Goal: Use online tool/utility: Utilize a website feature to perform a specific function

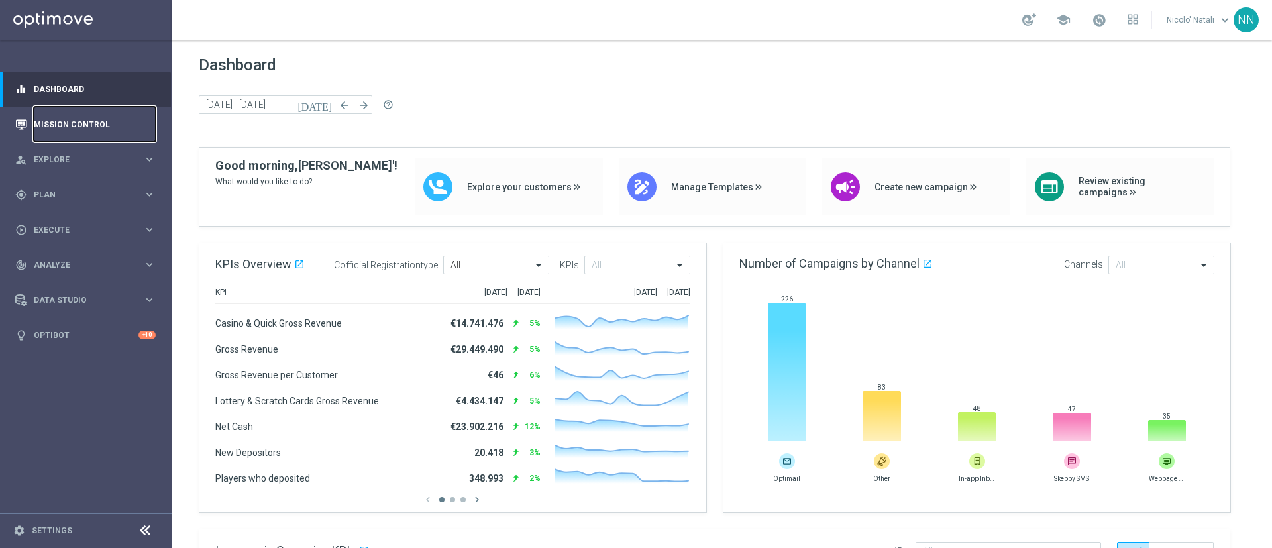
click at [66, 125] on link "Mission Control" at bounding box center [95, 124] width 122 height 35
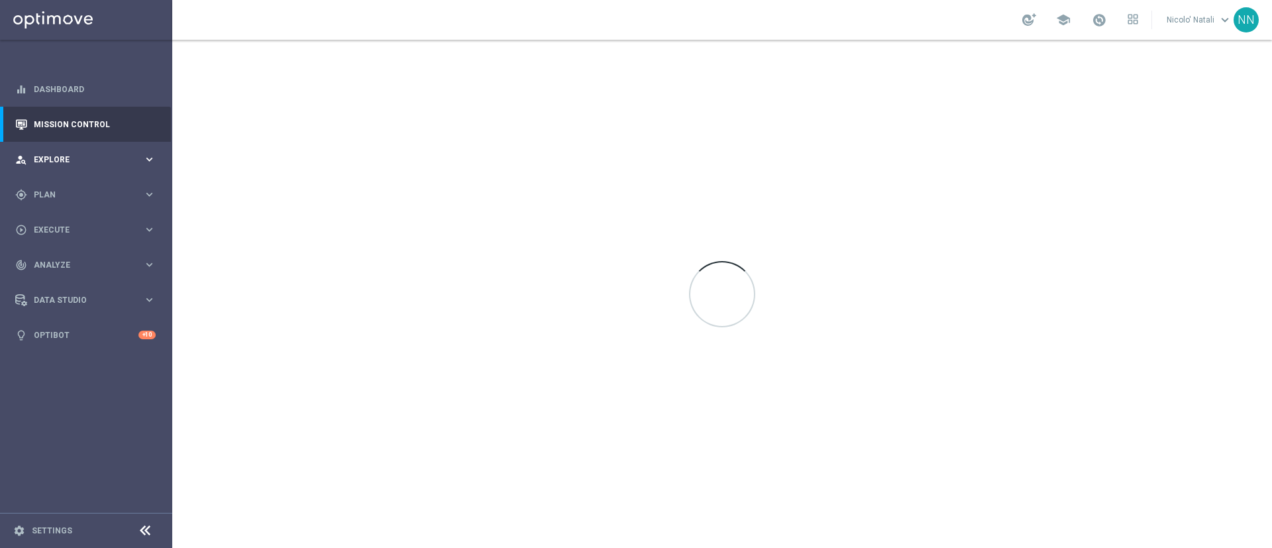
click at [58, 162] on span "Explore" at bounding box center [88, 160] width 109 height 8
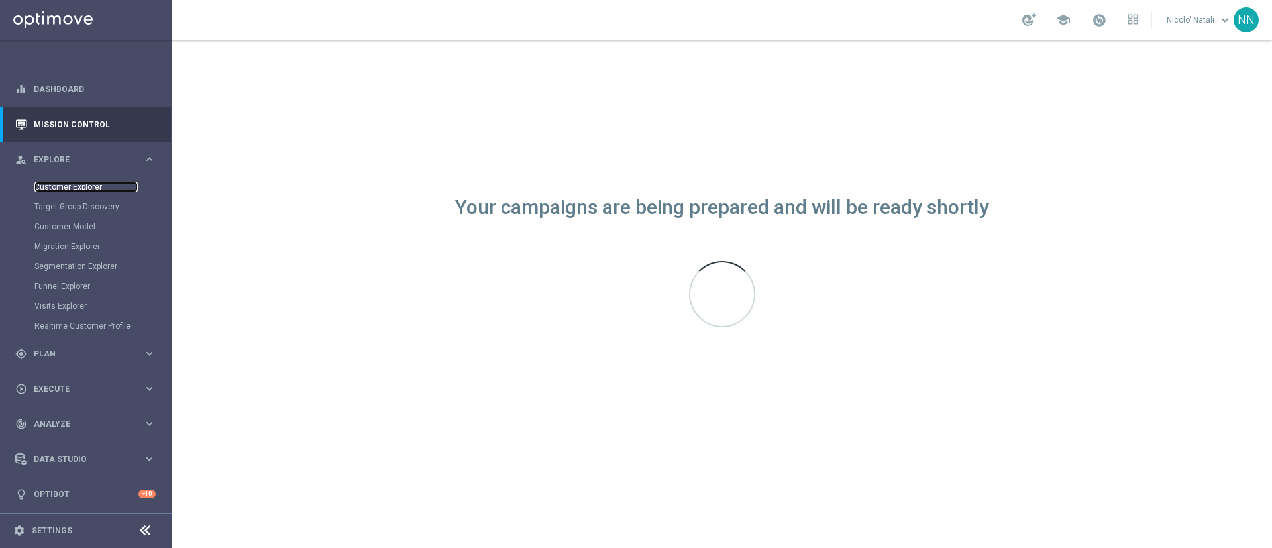
click at [62, 184] on link "Customer Explorer" at bounding box center [85, 186] width 103 height 11
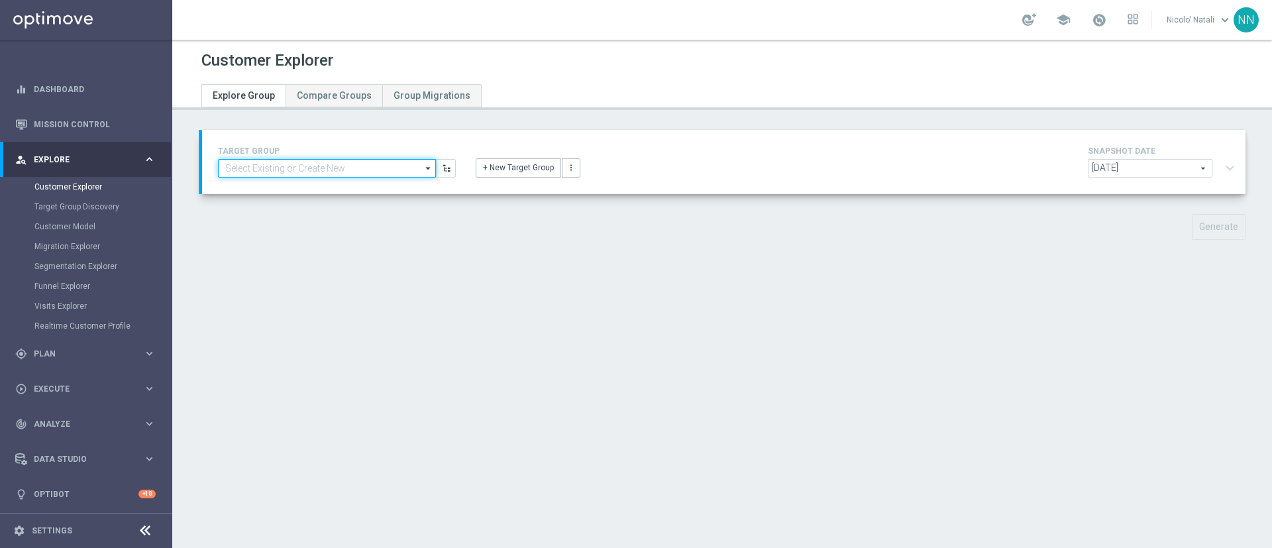
click at [253, 172] on input at bounding box center [327, 168] width 218 height 19
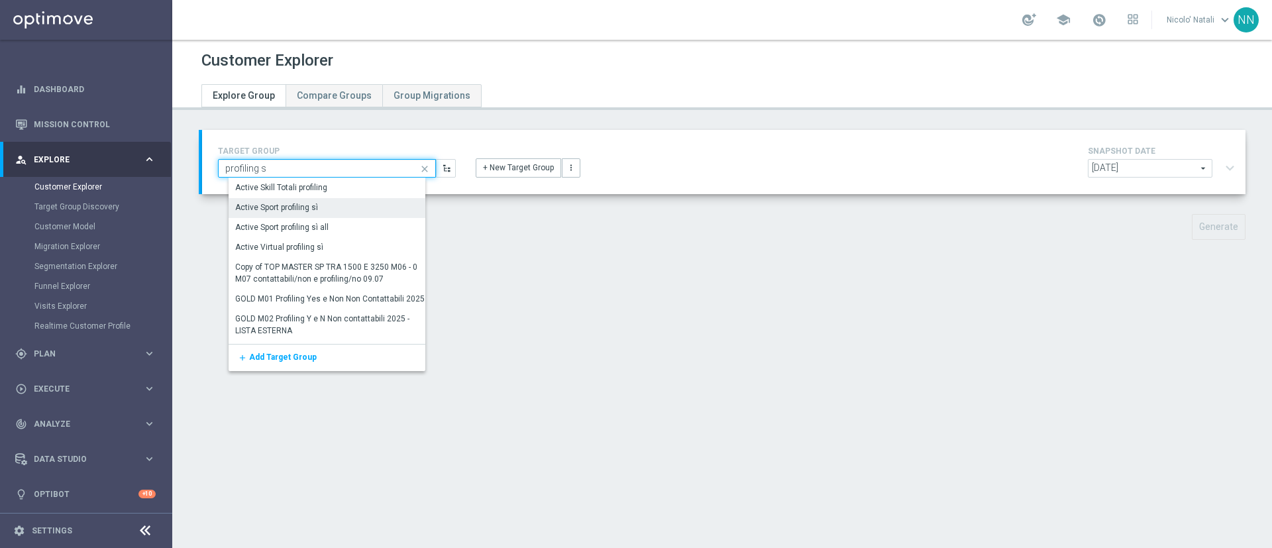
type input "profiling s"
click at [275, 205] on div "Active Sport profiling sì" at bounding box center [277, 208] width 83 height 12
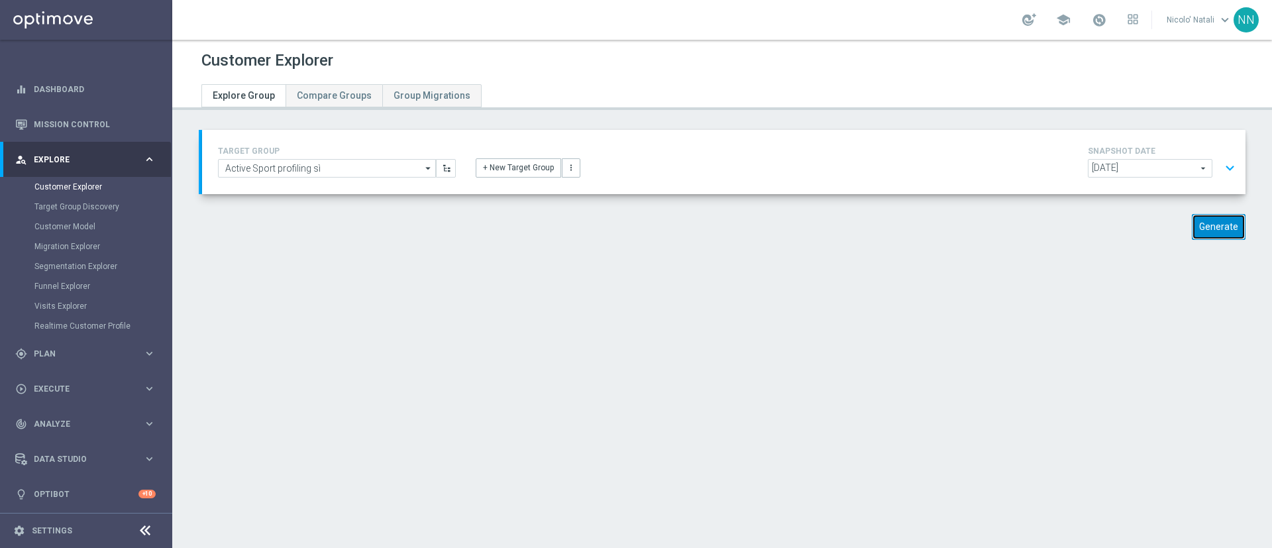
click at [1209, 238] on button "Generate" at bounding box center [1219, 227] width 54 height 26
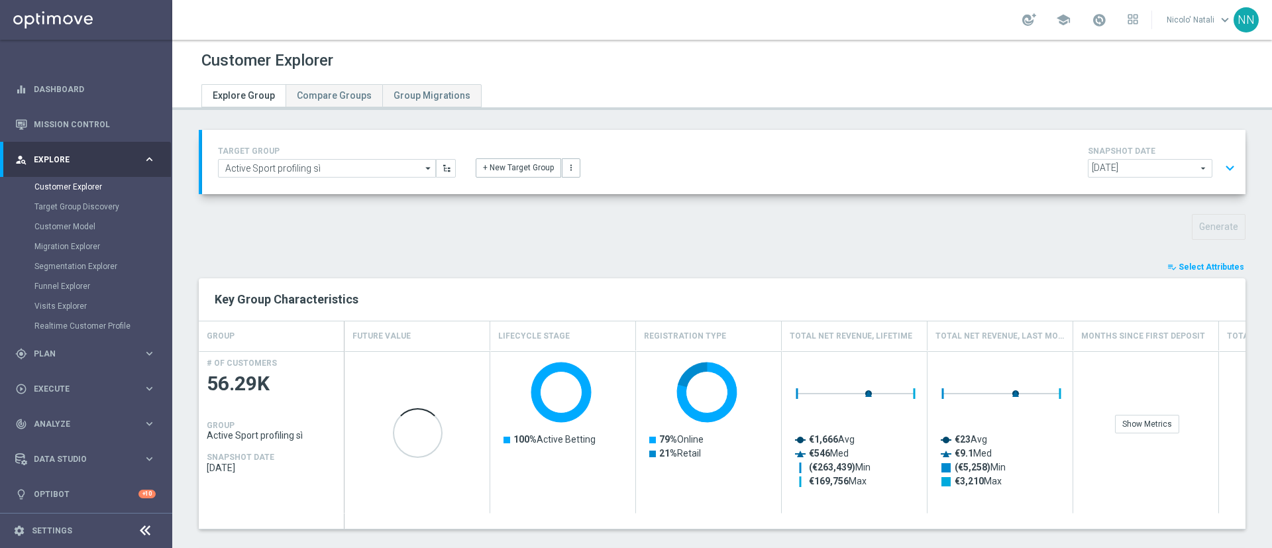
click at [1198, 269] on span "Select Attributes" at bounding box center [1211, 266] width 66 height 9
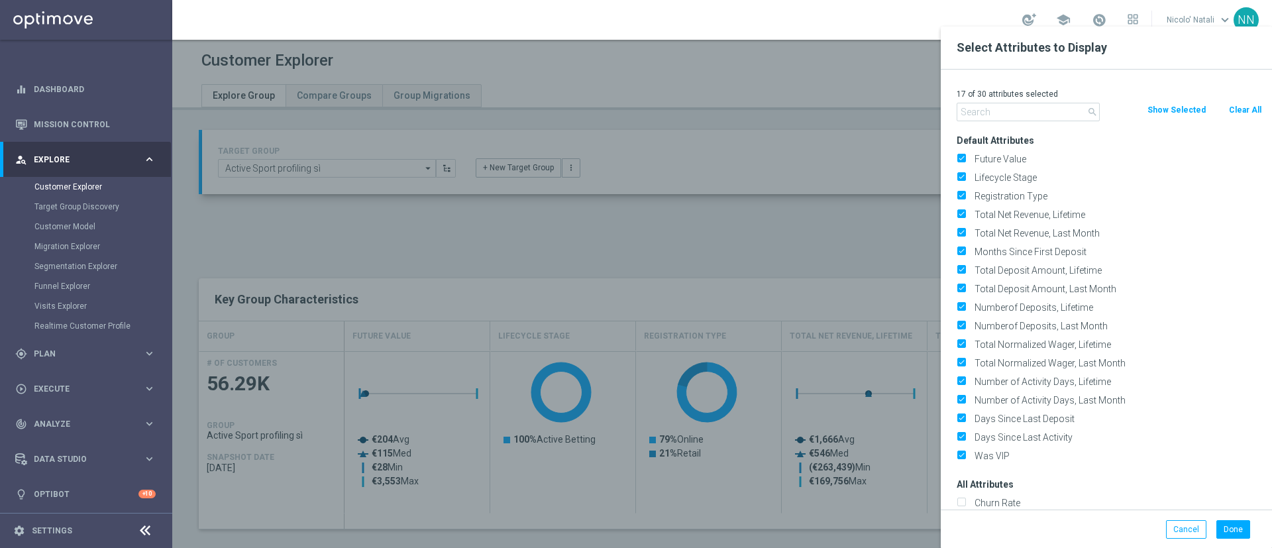
click at [1243, 113] on button "Clear All" at bounding box center [1244, 110] width 35 height 15
checkbox input "false"
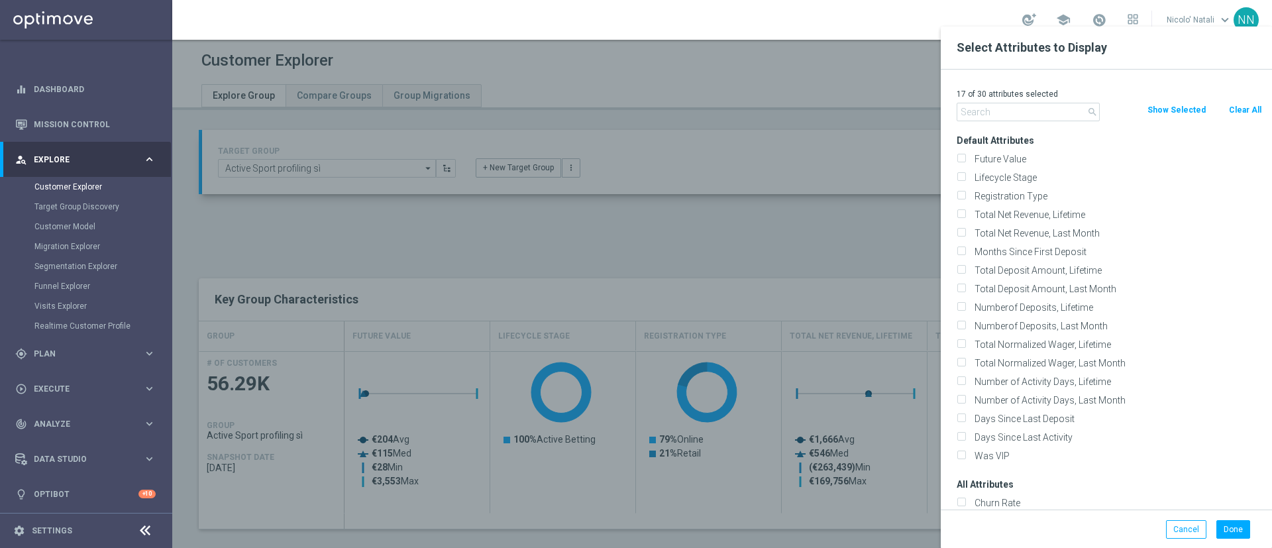
checkbox input "false"
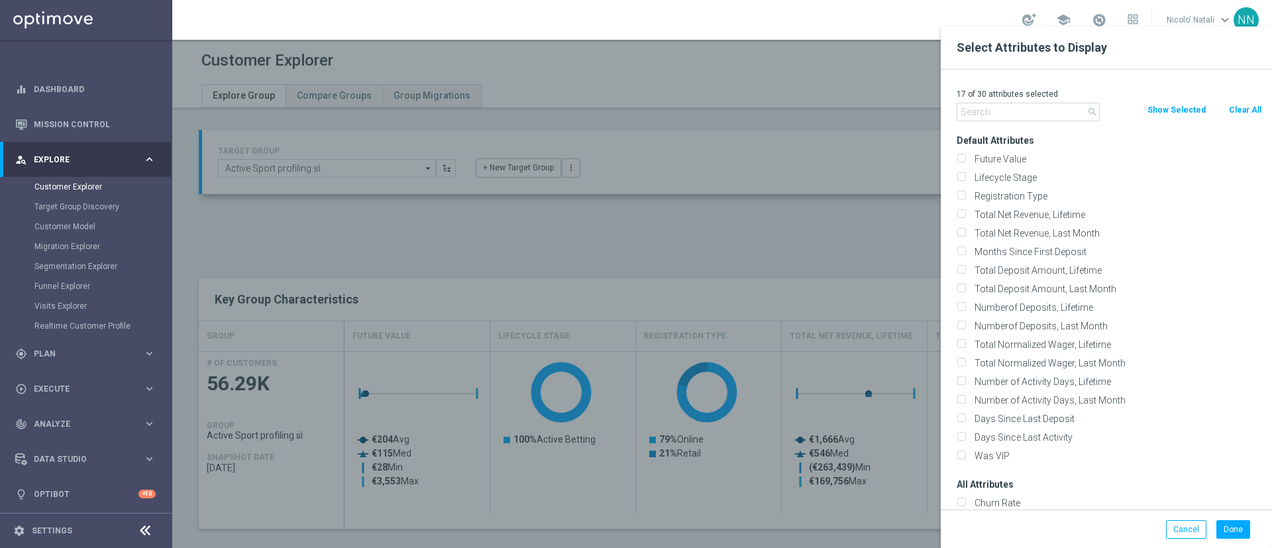
checkbox input "false"
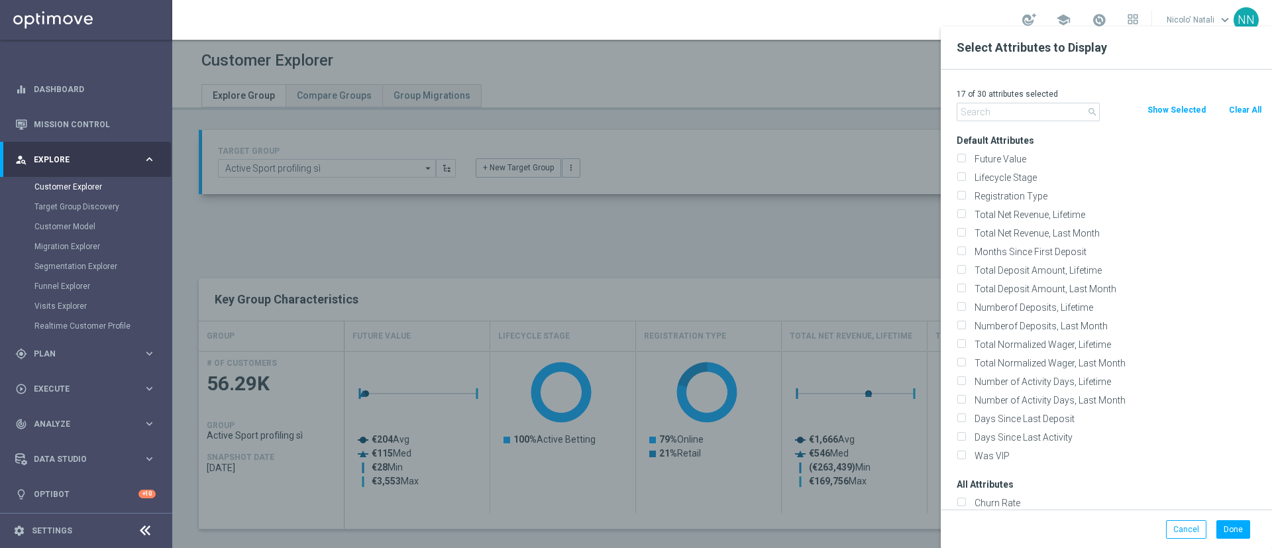
checkbox input "false"
click at [1041, 114] on input "text" at bounding box center [1027, 112] width 143 height 19
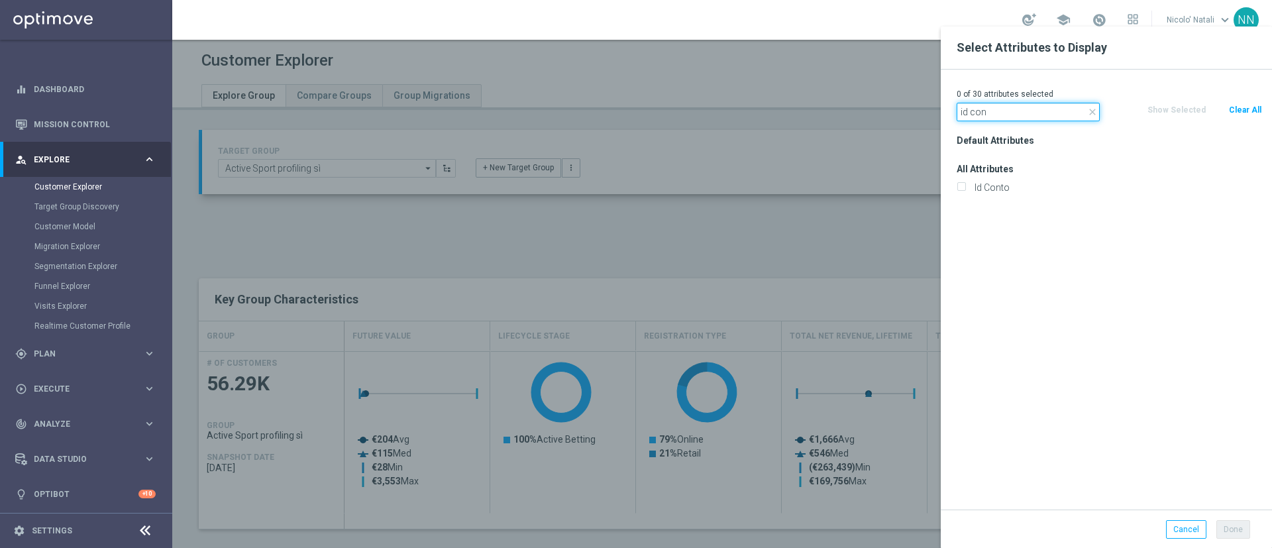
type input "id con"
click at [994, 193] on div "Id Conto" at bounding box center [1109, 187] width 325 height 19
click at [997, 187] on label "Id Conto" at bounding box center [1116, 187] width 292 height 12
click at [965, 187] on input "Id Conto" at bounding box center [960, 189] width 9 height 9
checkbox input "true"
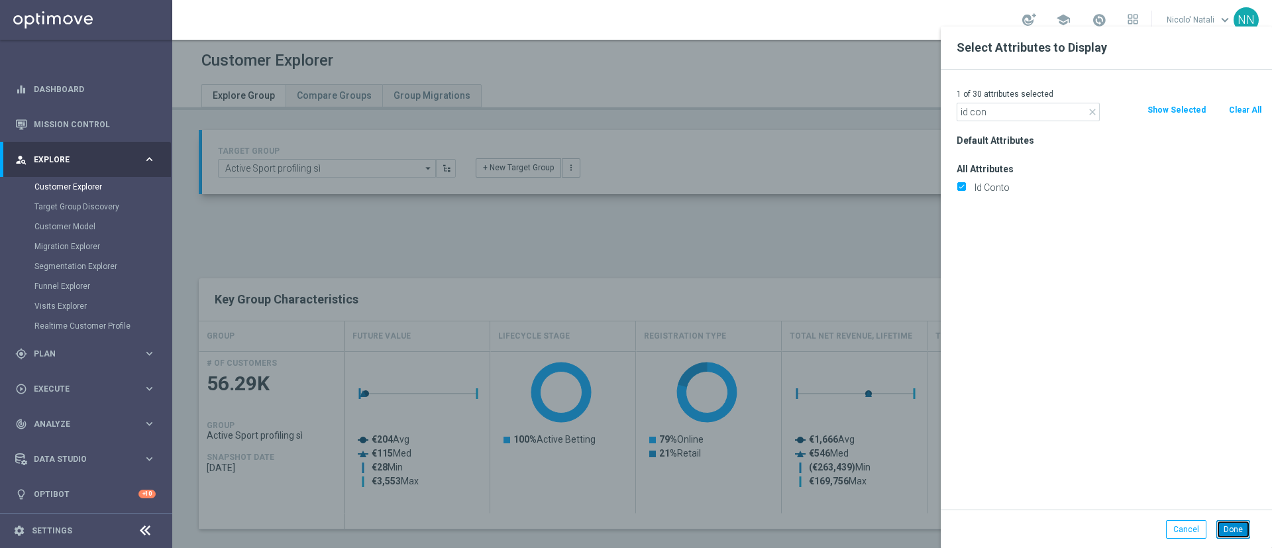
click at [1227, 535] on button "Done" at bounding box center [1233, 529] width 34 height 19
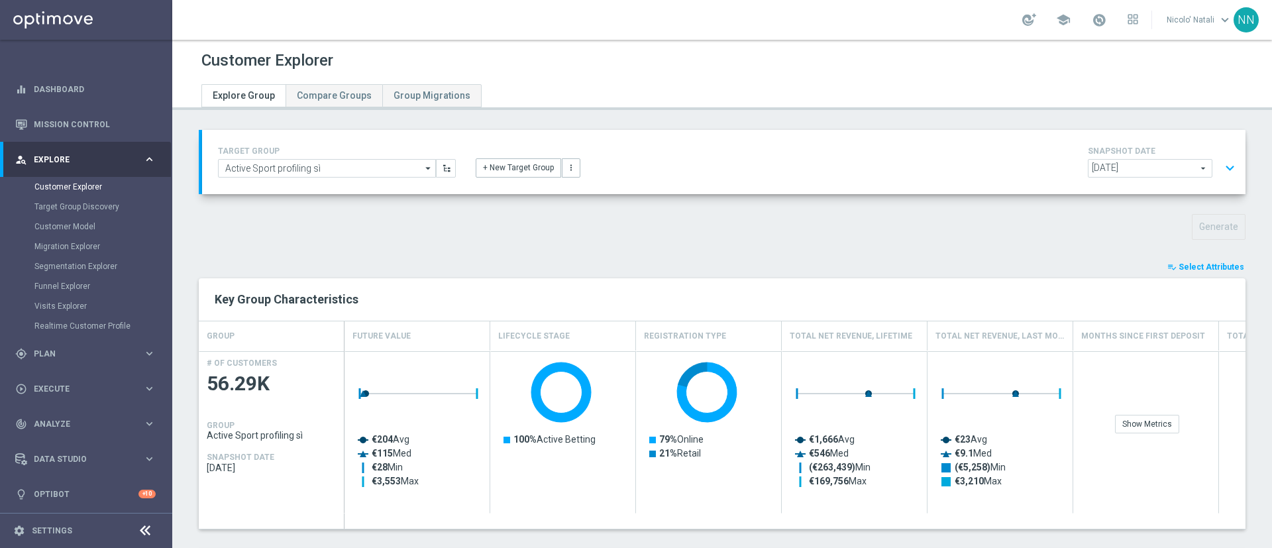
type input "Search"
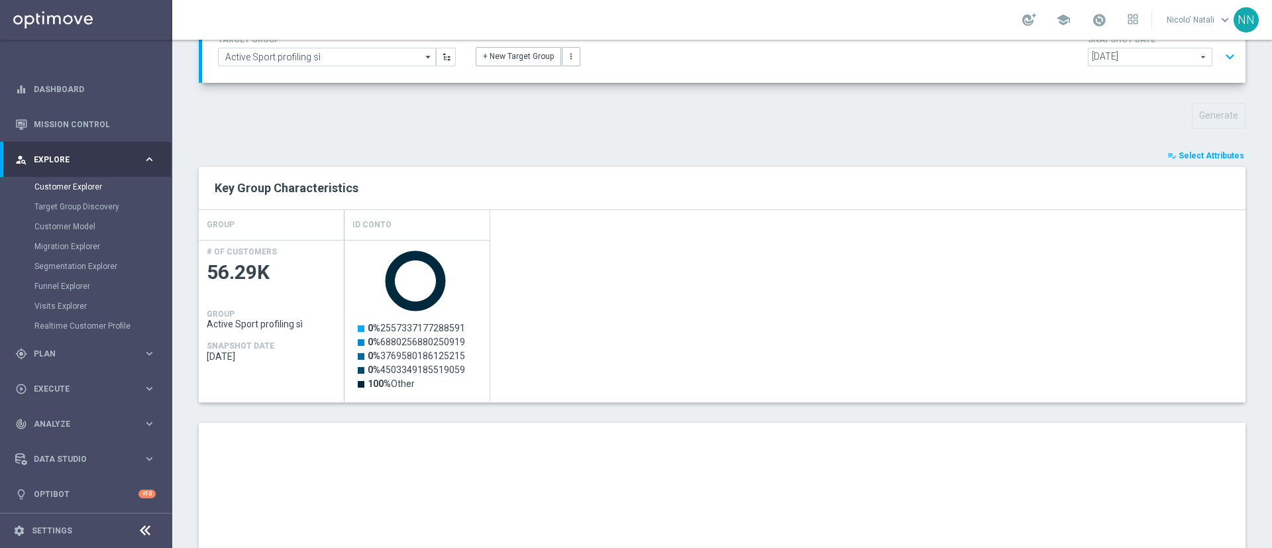
scroll to position [143, 0]
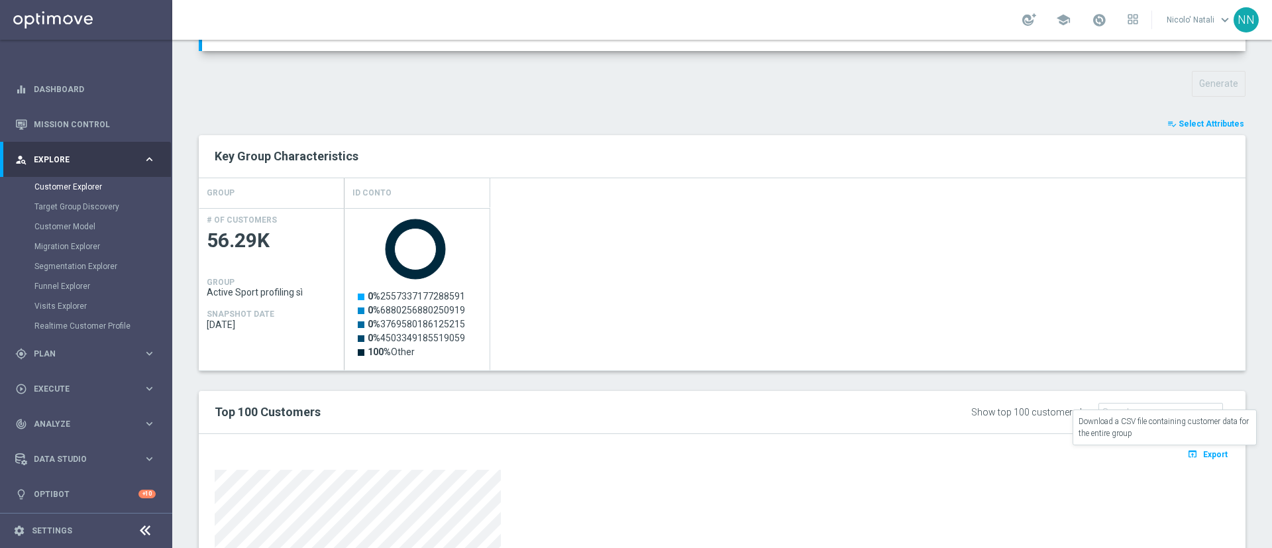
click at [1187, 450] on icon "open_in_browser" at bounding box center [1194, 453] width 14 height 11
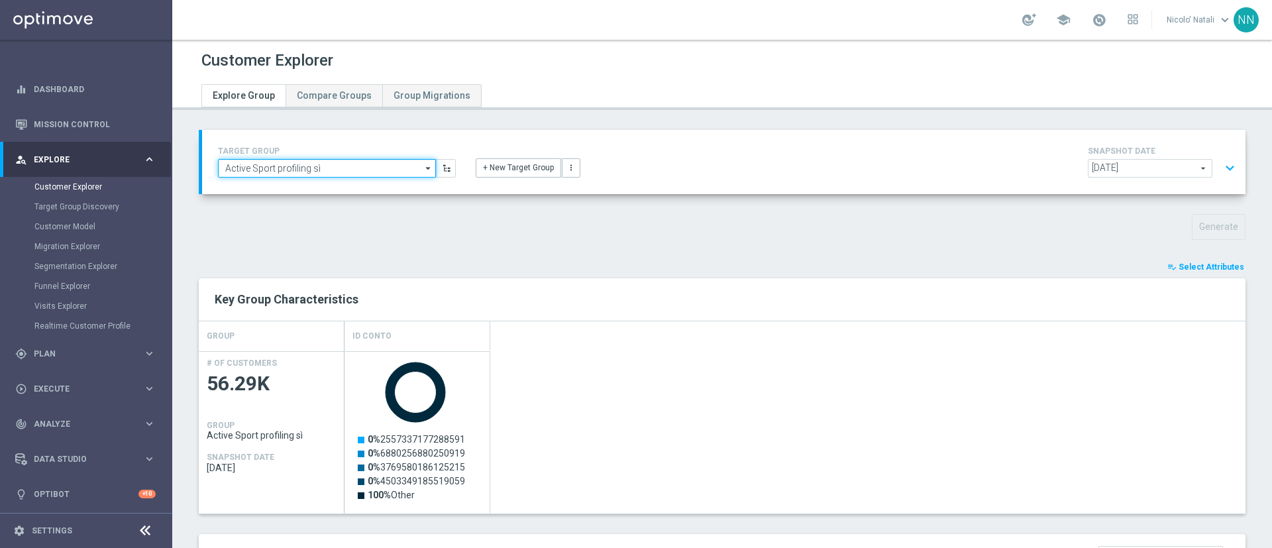
click at [391, 174] on input "Active Sport profiling sì" at bounding box center [327, 168] width 218 height 19
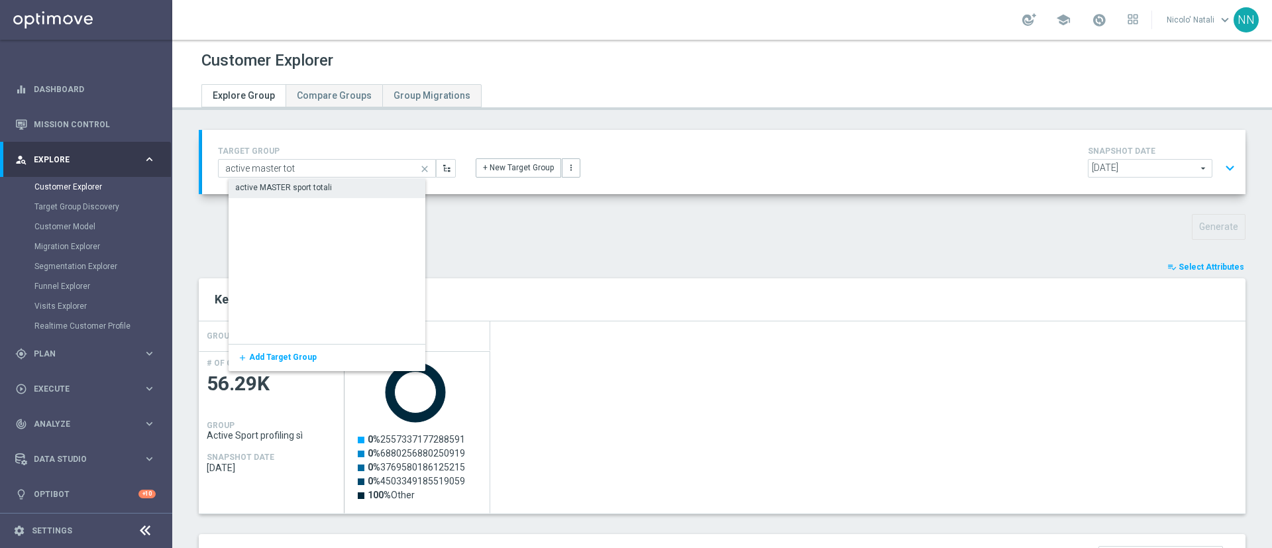
click at [346, 185] on div "active MASTER sport totali" at bounding box center [336, 187] width 215 height 19
type input "active MASTER sport totali"
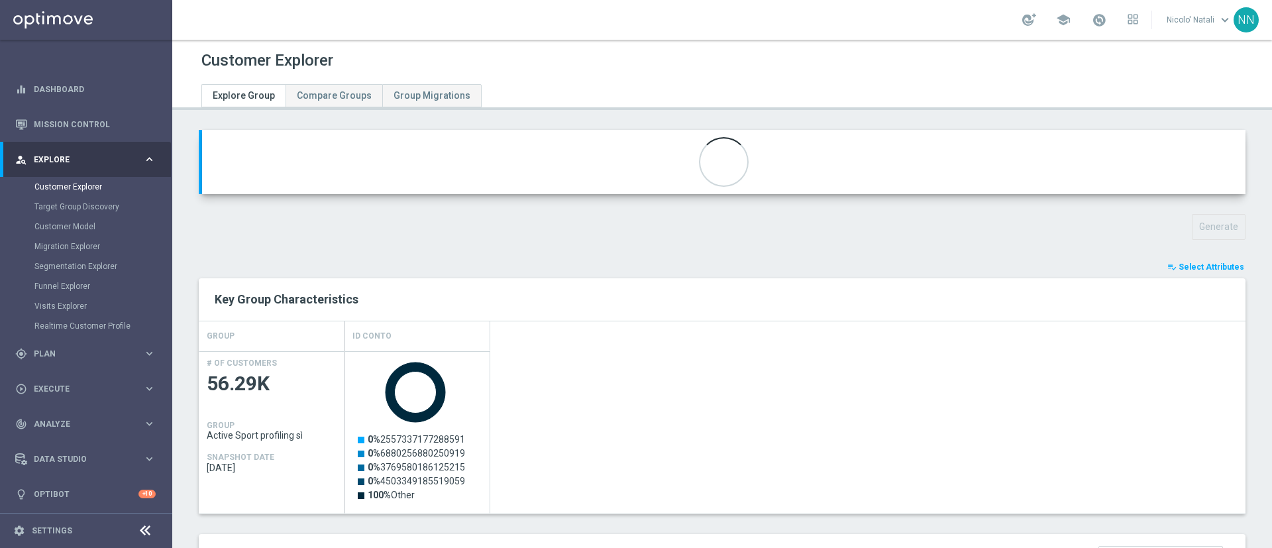
type input "Active BETTING Master low luglio"
click at [1212, 223] on button "Generate" at bounding box center [1219, 227] width 54 height 26
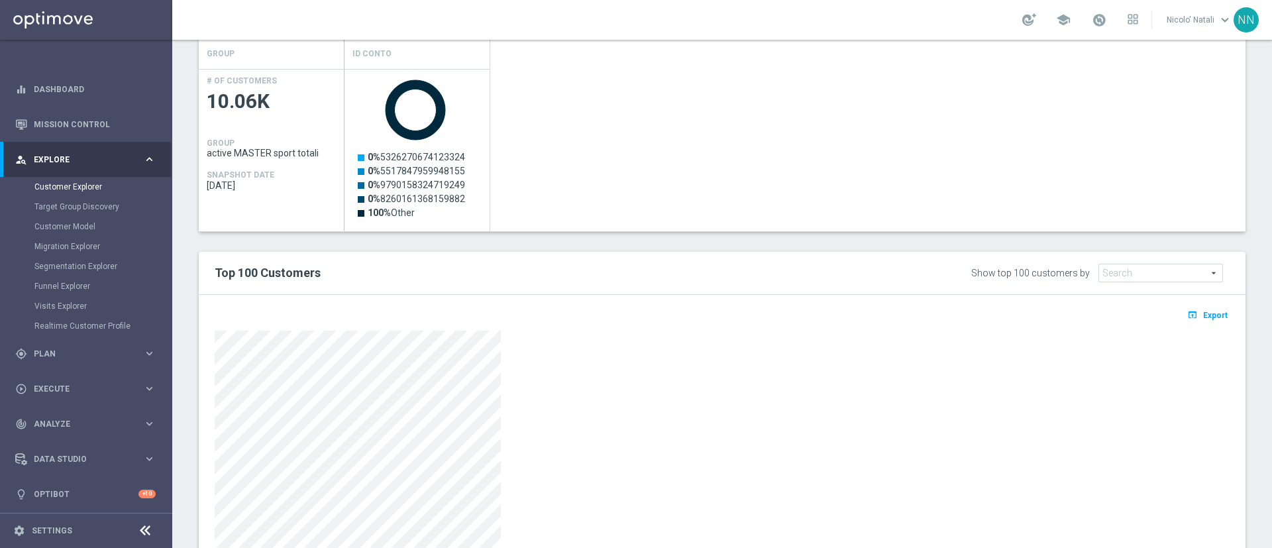
scroll to position [290, 0]
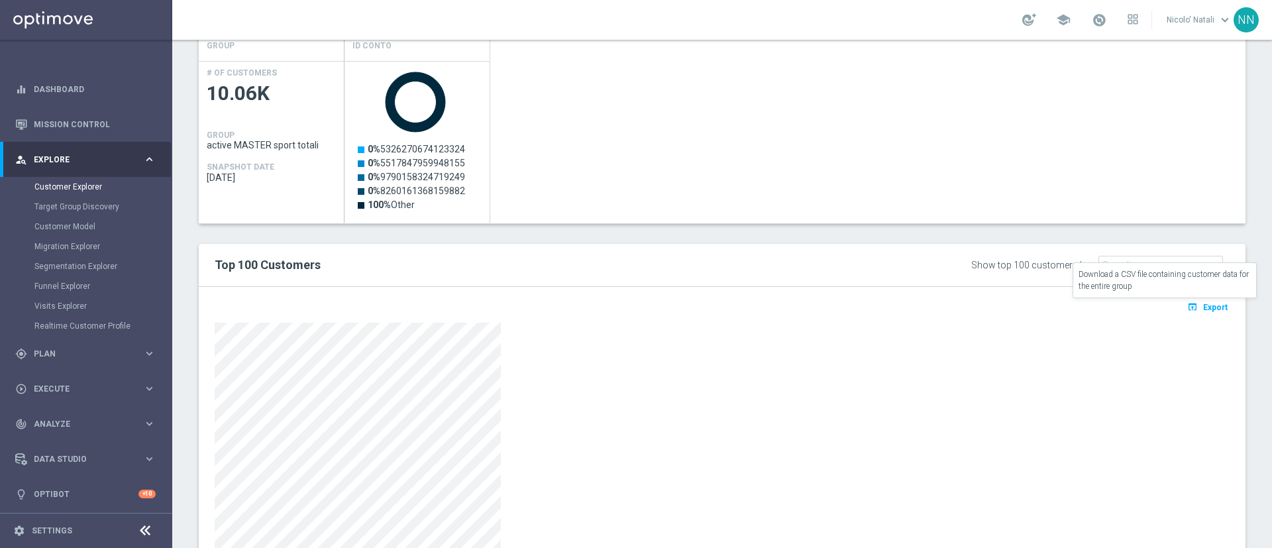
click at [1192, 313] on button "open_in_browser Export" at bounding box center [1207, 306] width 44 height 17
click at [1187, 304] on icon "open_in_browser" at bounding box center [1194, 306] width 14 height 11
click at [701, 154] on div "Created with Highcharts 9.3.3 0% 5326270674123324 0% 5517847959948155 0% 979015…" at bounding box center [794, 142] width 901 height 162
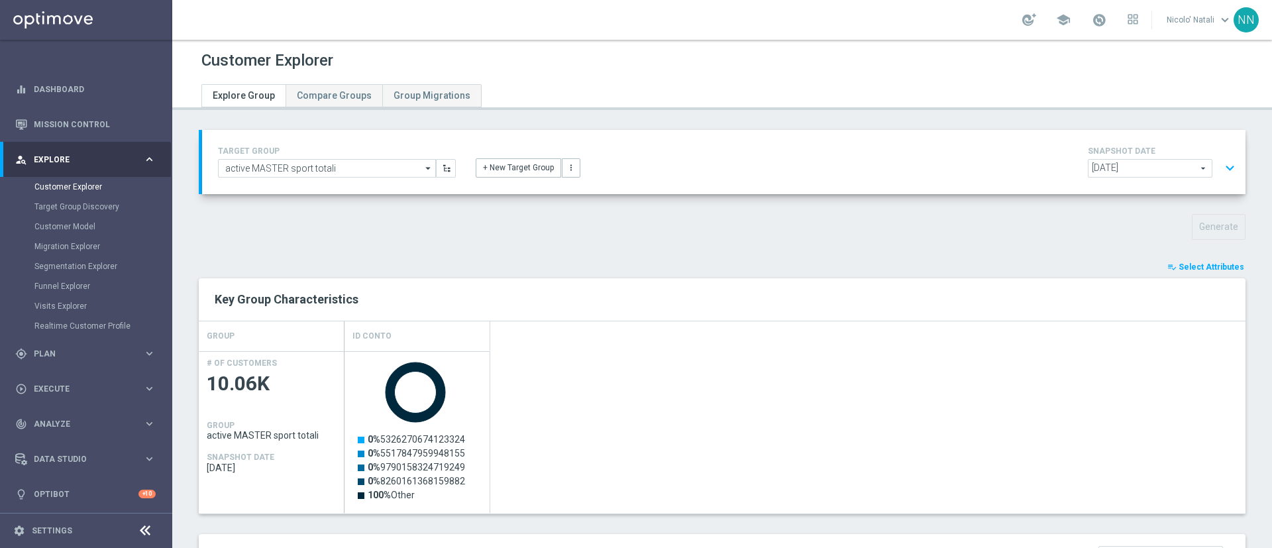
click at [1159, 174] on span "2025-08-09" at bounding box center [1149, 168] width 123 height 17
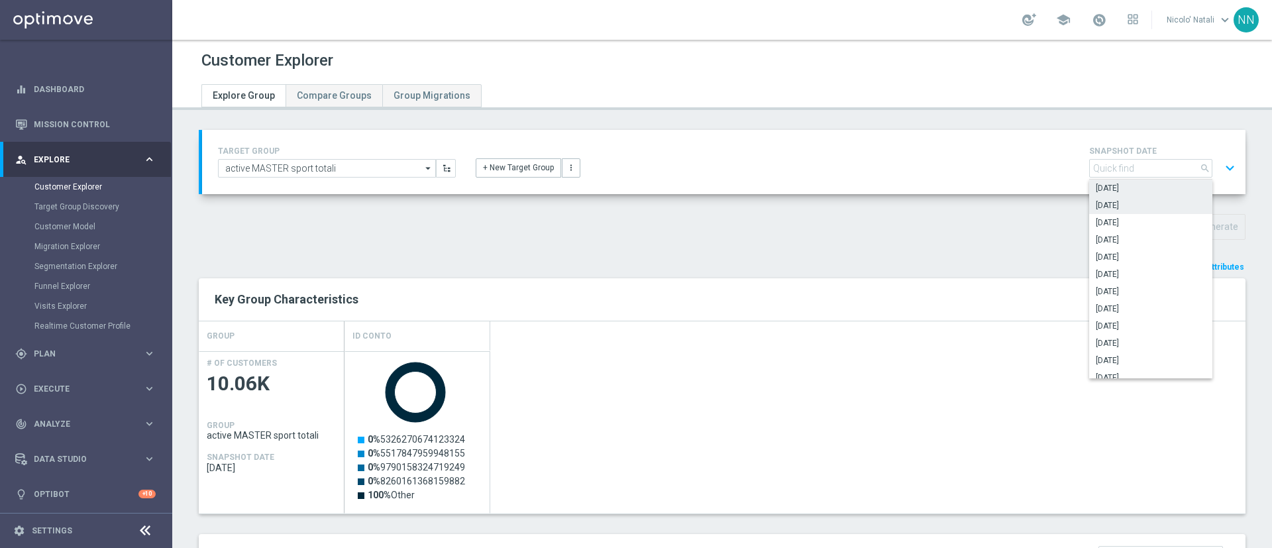
click at [1141, 205] on span "2025-07-26" at bounding box center [1151, 205] width 110 height 11
type input "2025-07-26"
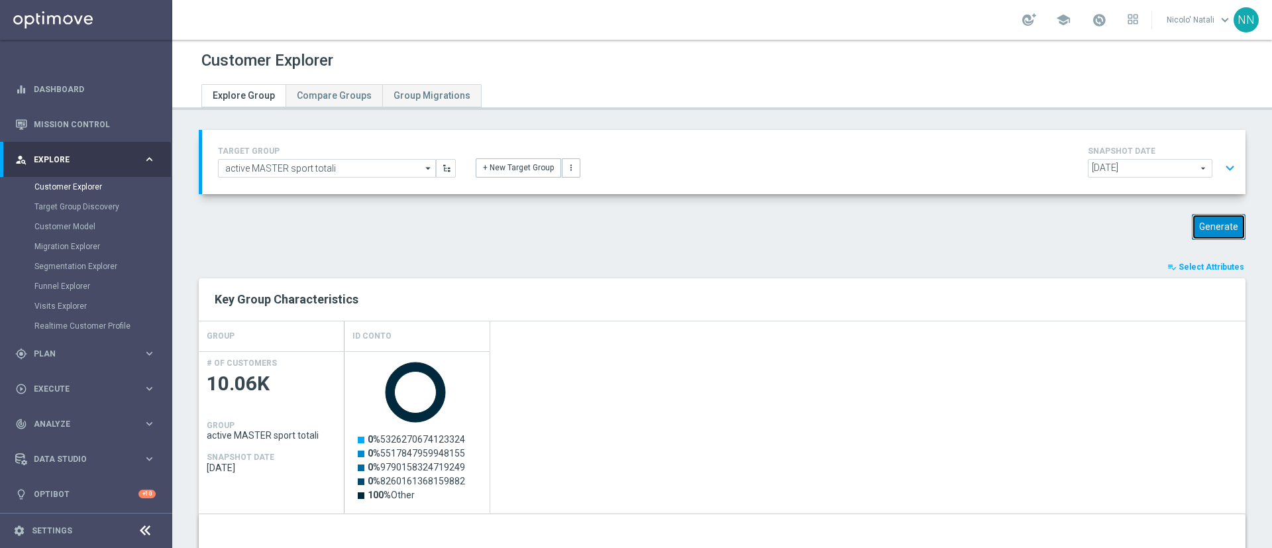
click at [1207, 225] on button "Generate" at bounding box center [1219, 227] width 54 height 26
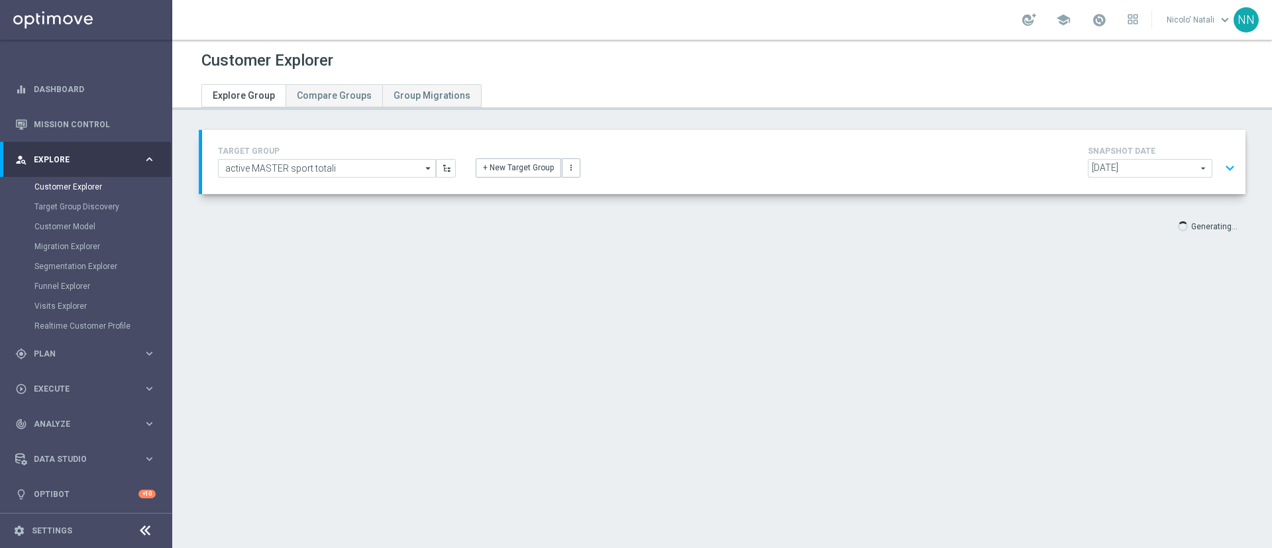
click at [908, 395] on div "Customer Explorer Explore Group Compare Groups Group Migrations TARGET GROUP ac…" at bounding box center [722, 294] width 1100 height 508
type input "Select"
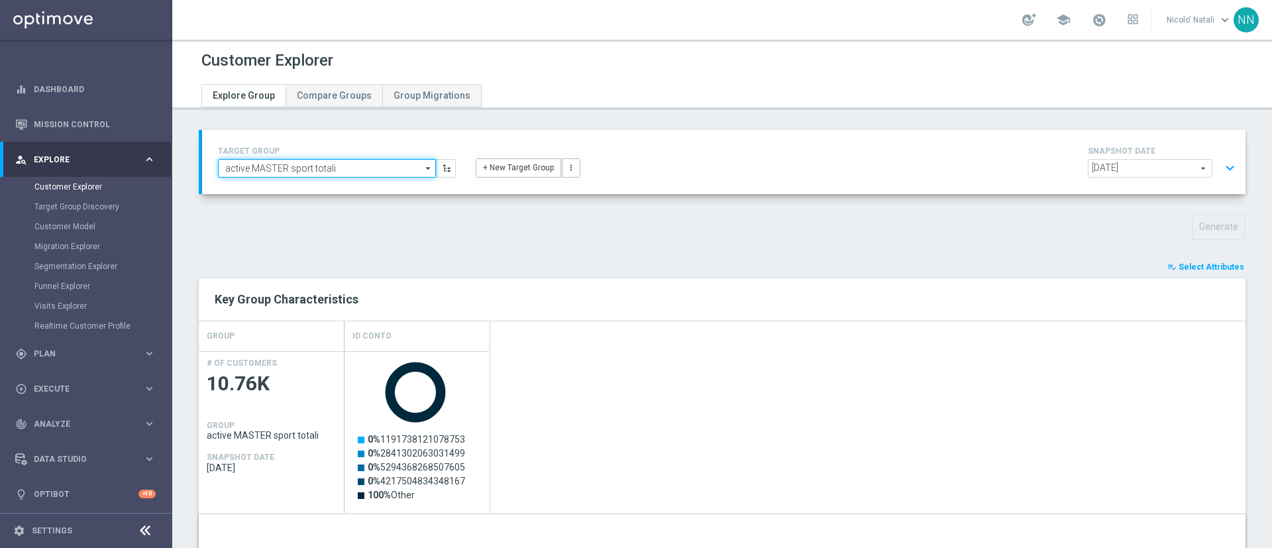
click at [352, 164] on input "active MASTER sport totali" at bounding box center [327, 168] width 218 height 19
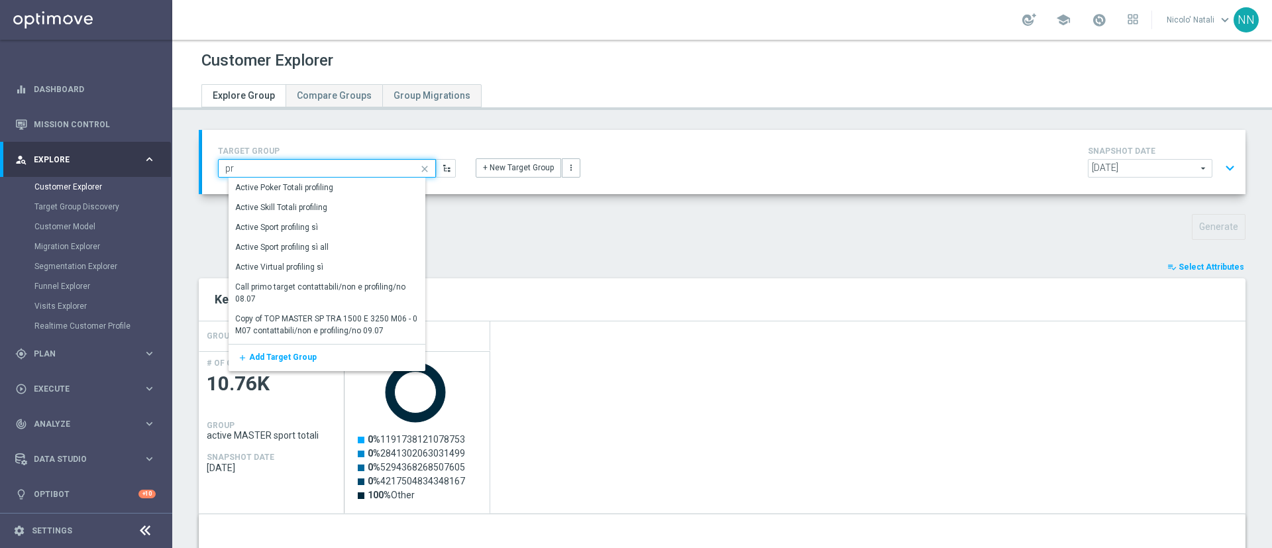
type input "p"
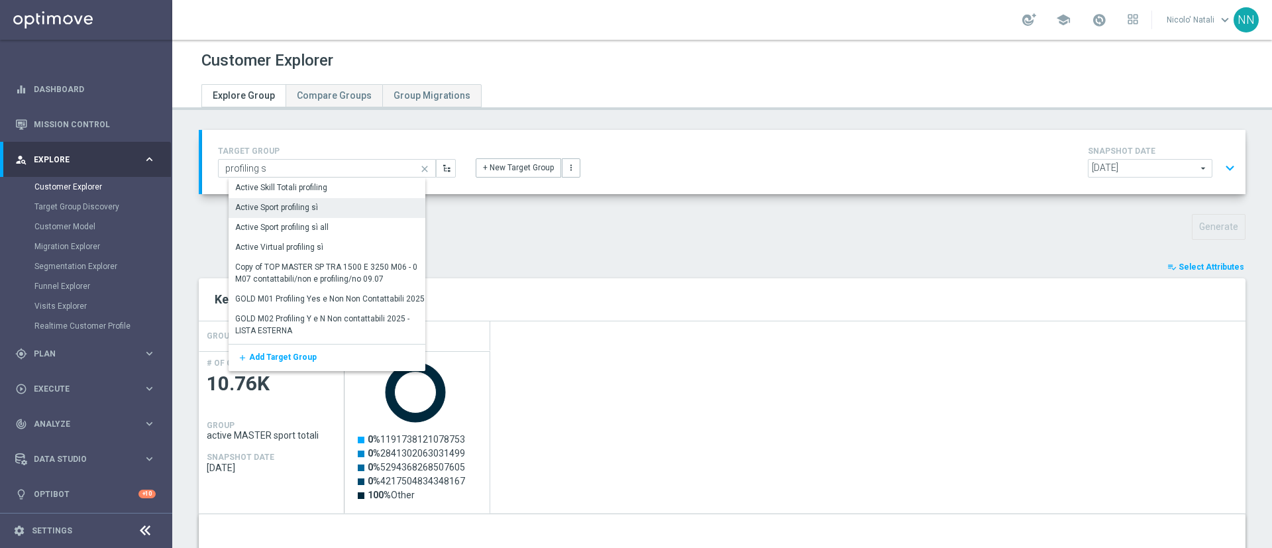
click at [330, 203] on div "Active Sport profiling sì" at bounding box center [330, 207] width 203 height 19
type input "Active Sport profiling sì"
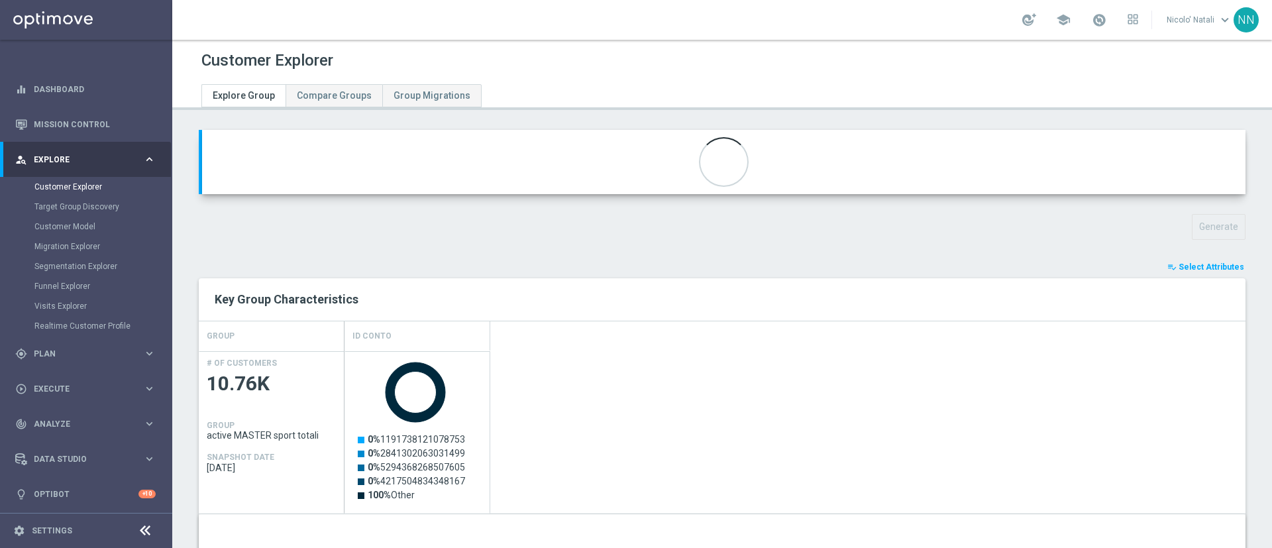
type input "Contattabilità Sport"
click at [1202, 227] on button "Generate" at bounding box center [1219, 227] width 54 height 26
